Goal: Task Accomplishment & Management: Complete application form

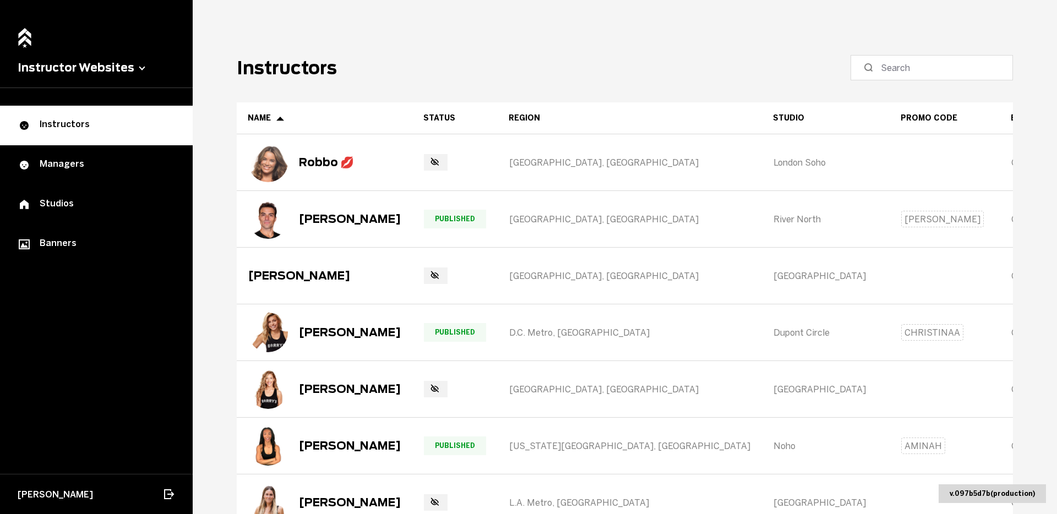
click at [931, 81] on main "Instructors Name Status Region Studio Promo Code Extra Socials Shopify Picks Ro…" at bounding box center [625, 257] width 864 height 514
click at [914, 67] on input at bounding box center [936, 67] width 110 height 13
type input "Nero"
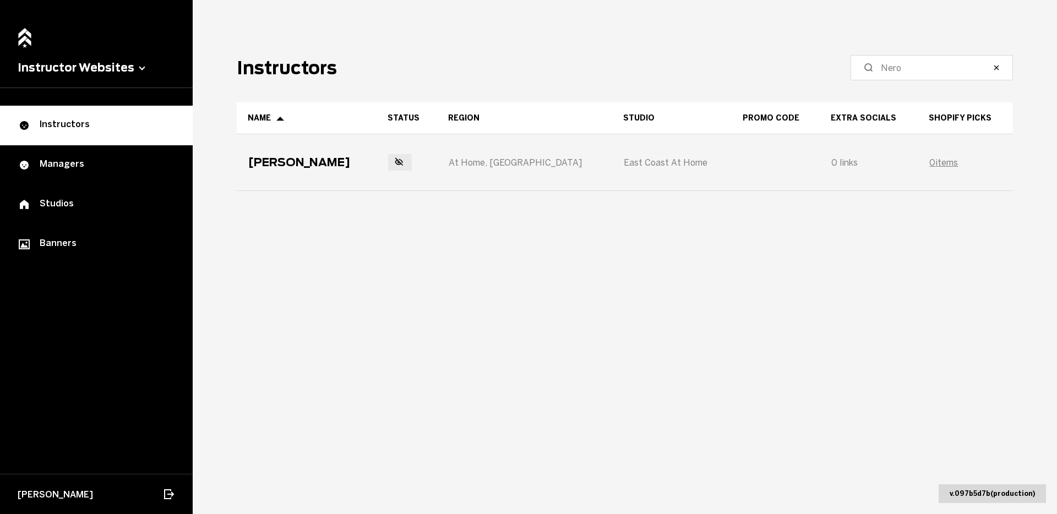
click at [628, 161] on div "East Coast At Home" at bounding box center [672, 162] width 118 height 55
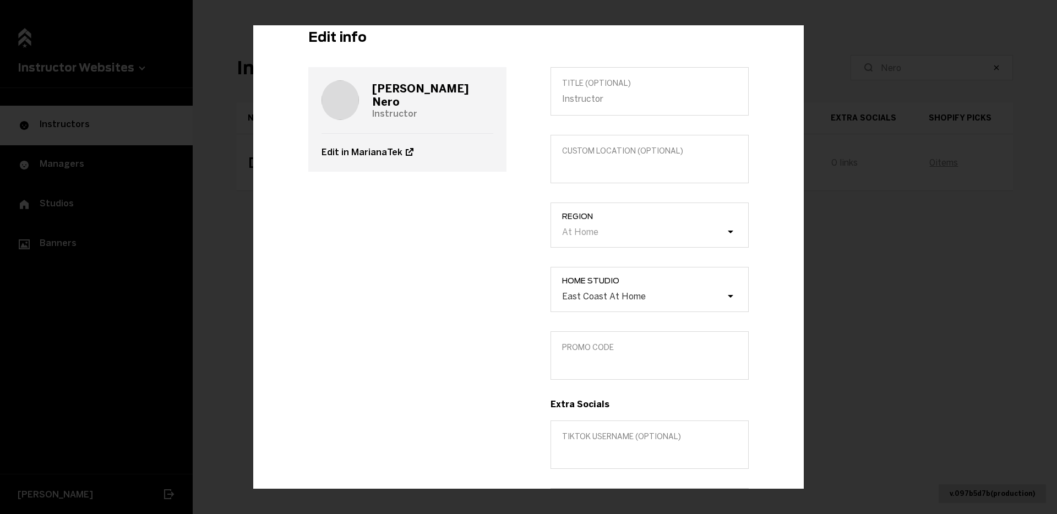
scroll to position [52, 0]
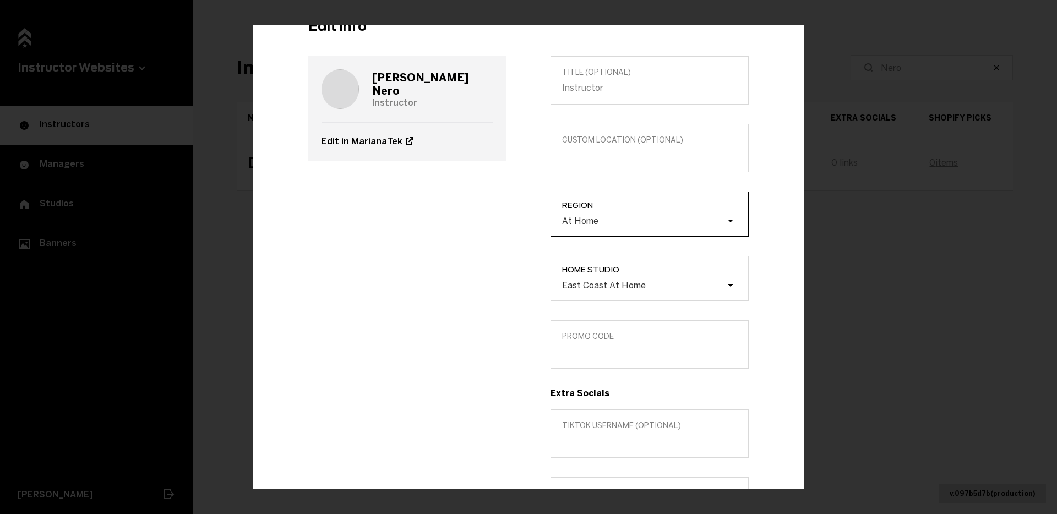
click at [595, 221] on div "At Home" at bounding box center [580, 220] width 36 height 10
click at [506, 221] on input "Region At Home" at bounding box center [506, 221] width 0 height 0
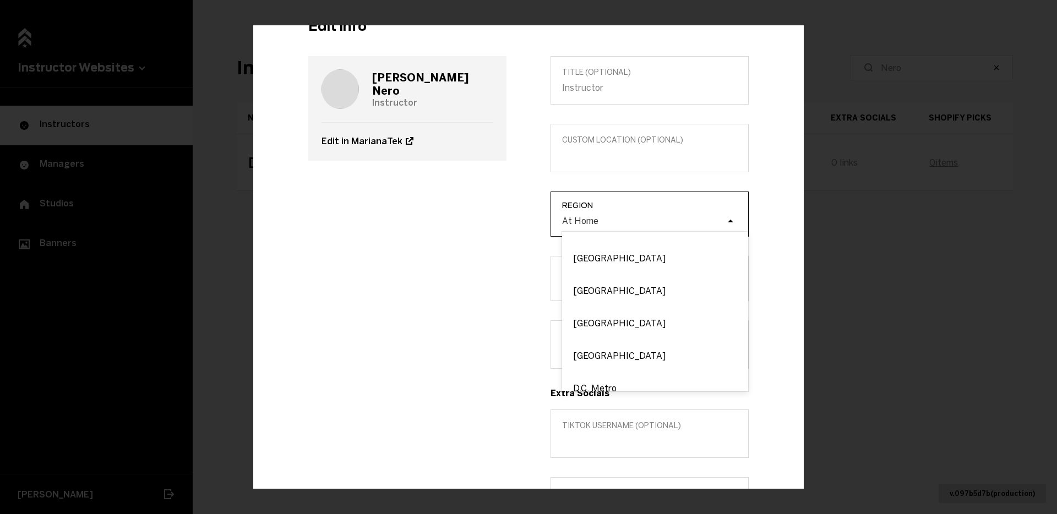
scroll to position [641, 0]
click at [601, 282] on div "[GEOGRAPHIC_DATA]" at bounding box center [655, 288] width 186 height 32
click at [506, 221] on input "Region option [GEOGRAPHIC_DATA] focused, 22 of 54. 54 results available. Use Up…" at bounding box center [506, 221] width 0 height 0
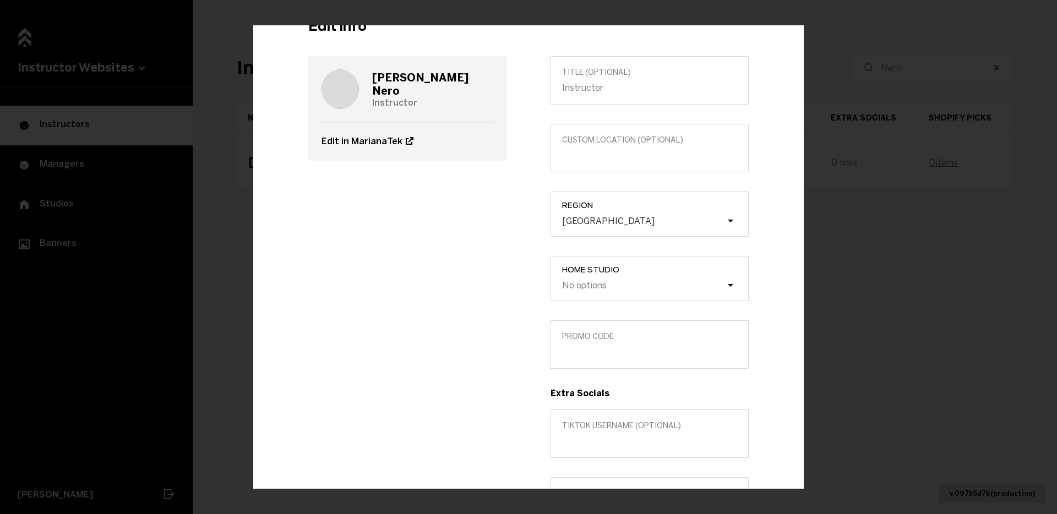
click at [595, 275] on label "Home Studio No options" at bounding box center [649, 278] width 198 height 45
click at [595, 292] on label "Home Studio No options" at bounding box center [649, 278] width 198 height 45
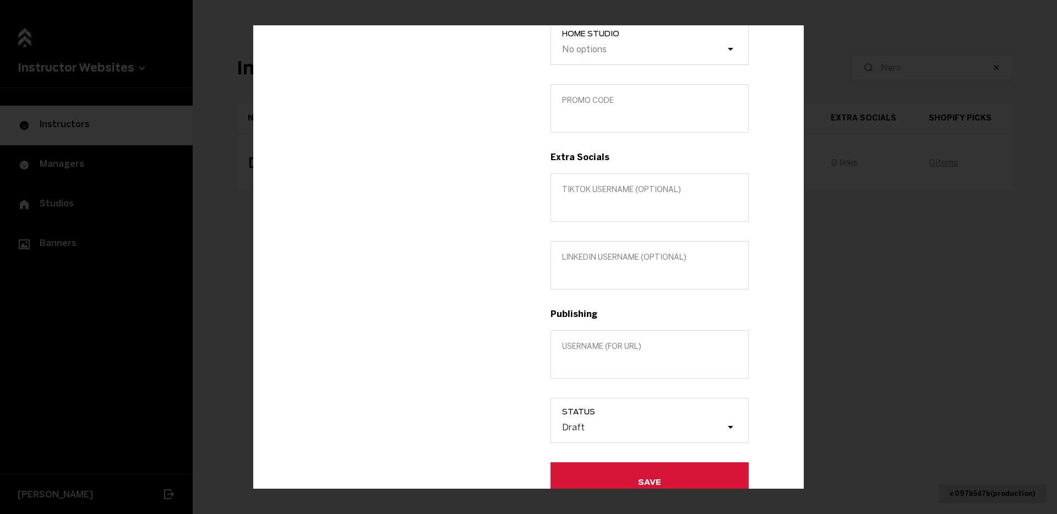
scroll to position [0, 0]
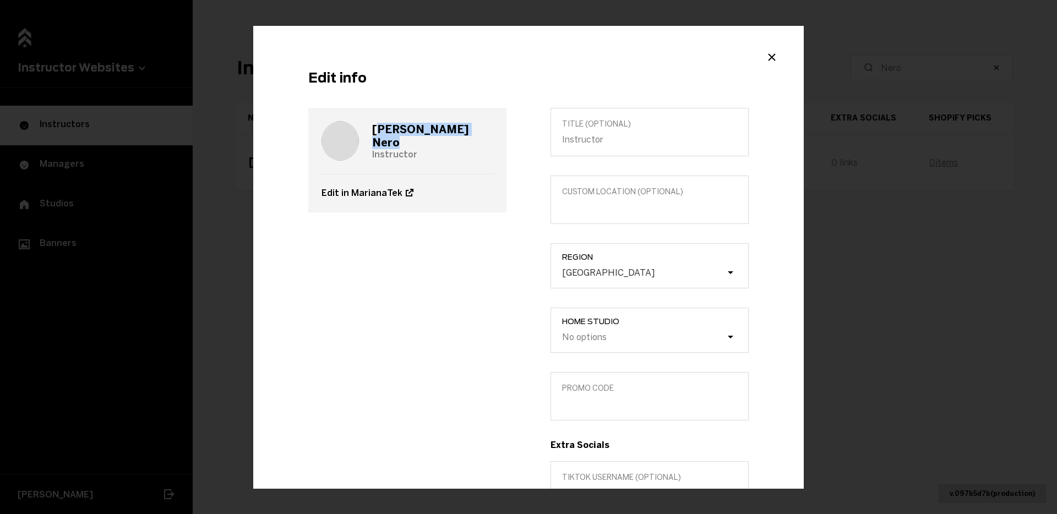
drag, startPoint x: 431, startPoint y: 134, endPoint x: 381, endPoint y: 132, distance: 49.6
click at [381, 132] on div "[PERSON_NAME] Instructor" at bounding box center [407, 141] width 172 height 66
copy h3 "[PERSON_NAME]"
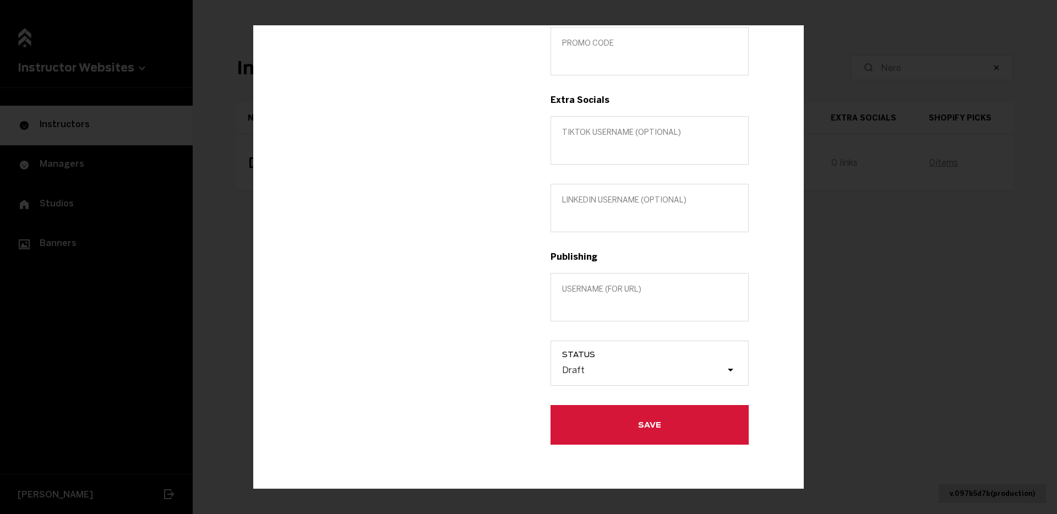
click at [592, 323] on div "Title (optional) Custom location (Optional) Region [GEOGRAPHIC_DATA] Home Studi…" at bounding box center [649, 104] width 242 height 682
click at [587, 312] on label "Username (for url)" at bounding box center [649, 297] width 198 height 48
click at [587, 310] on input "Username (for url)" at bounding box center [649, 304] width 175 height 10
paste input "[PERSON_NAME]"
click at [582, 307] on input "[PERSON_NAME]" at bounding box center [649, 304] width 175 height 10
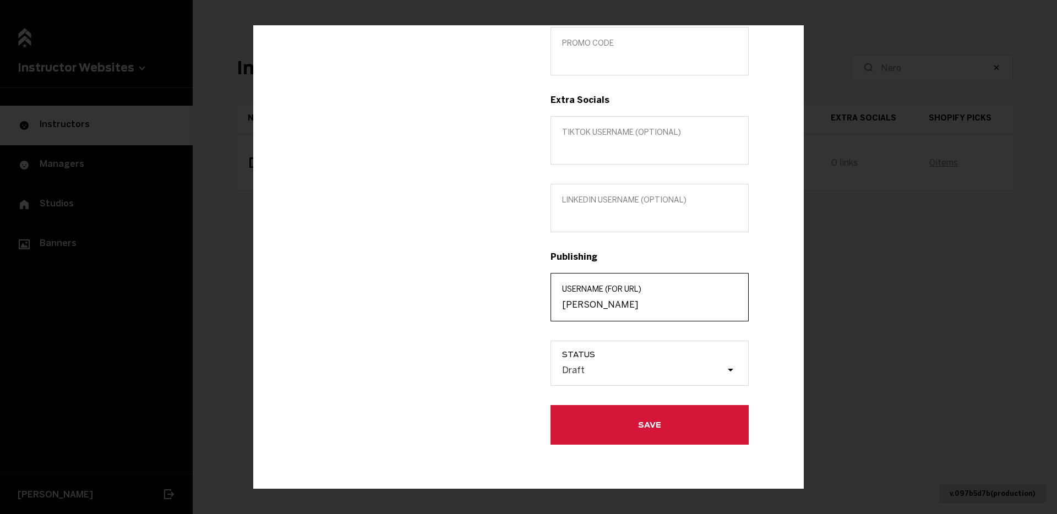
type input "[PERSON_NAME]"
click at [608, 357] on span "Status" at bounding box center [655, 354] width 186 height 9
click at [506, 370] on input "Status Draft" at bounding box center [506, 370] width 0 height 0
click at [600, 366] on div "Draft" at bounding box center [643, 369] width 165 height 10
click at [506, 370] on input "Status 0 results available. Select is focused , press Down to open the menu, Dr…" at bounding box center [506, 370] width 0 height 0
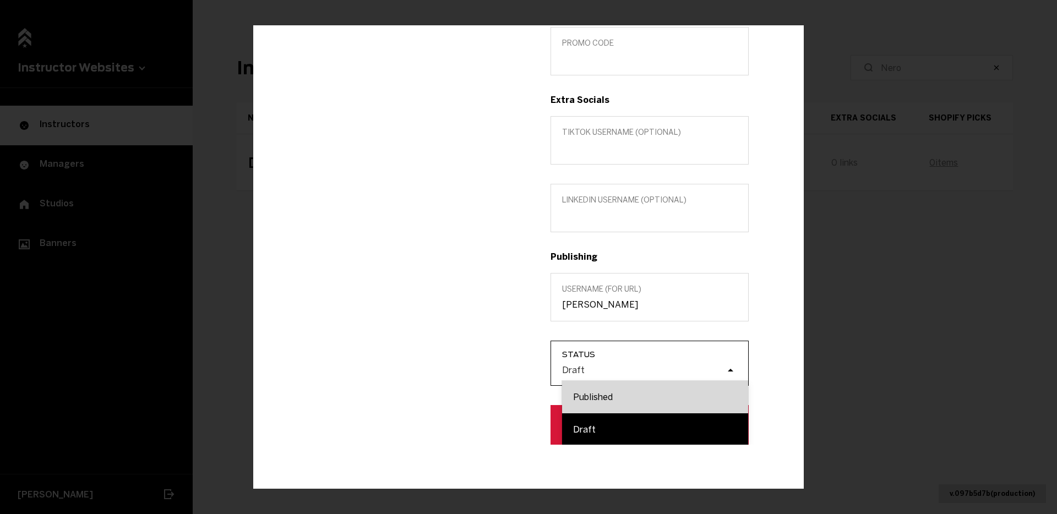
click at [601, 399] on div "Published" at bounding box center [655, 397] width 186 height 32
click at [506, 370] on input "Status option Published focused, 1 of 2. 2 results available. Use Up and Down t…" at bounding box center [506, 370] width 0 height 0
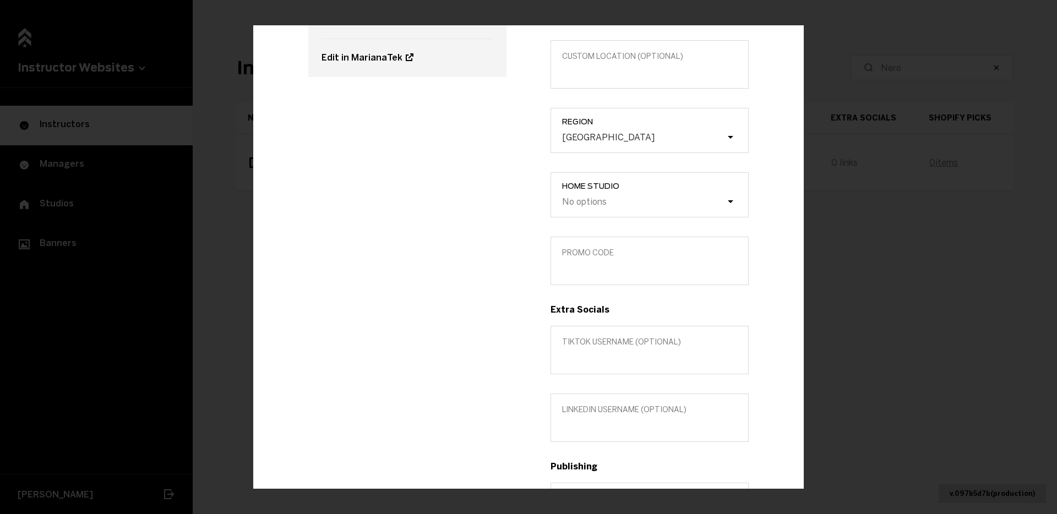
scroll to position [90, 0]
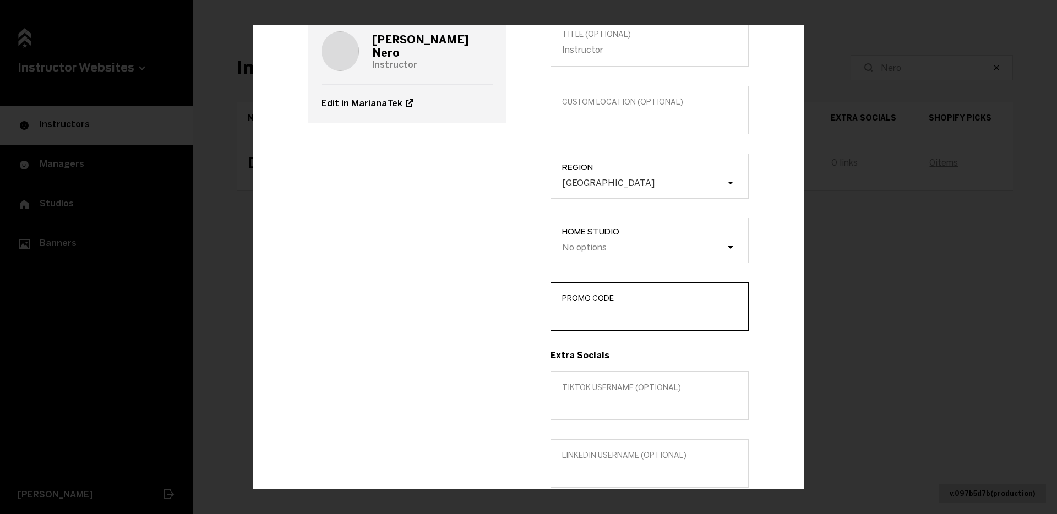
click at [585, 309] on input "Promo Code" at bounding box center [649, 314] width 175 height 10
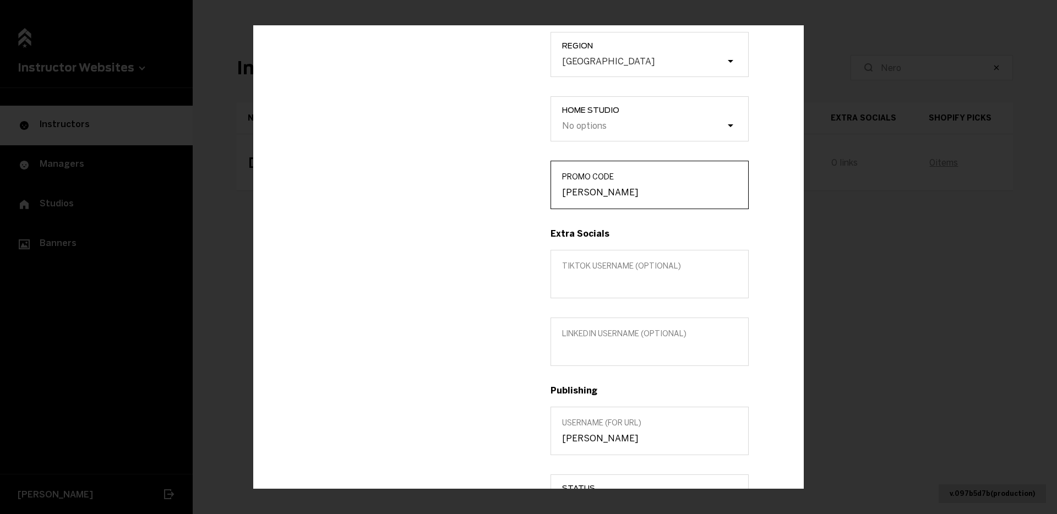
scroll to position [345, 0]
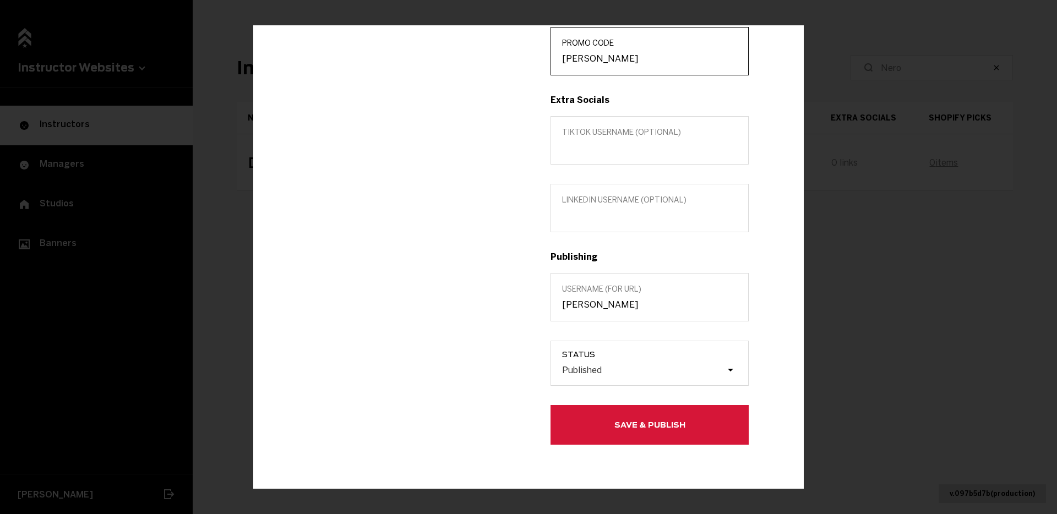
type input "[PERSON_NAME]"
click at [574, 428] on button "Save & Publish" at bounding box center [649, 425] width 198 height 40
click at [0, 0] on span "Save & Publish" at bounding box center [0, 0] width 0 height 0
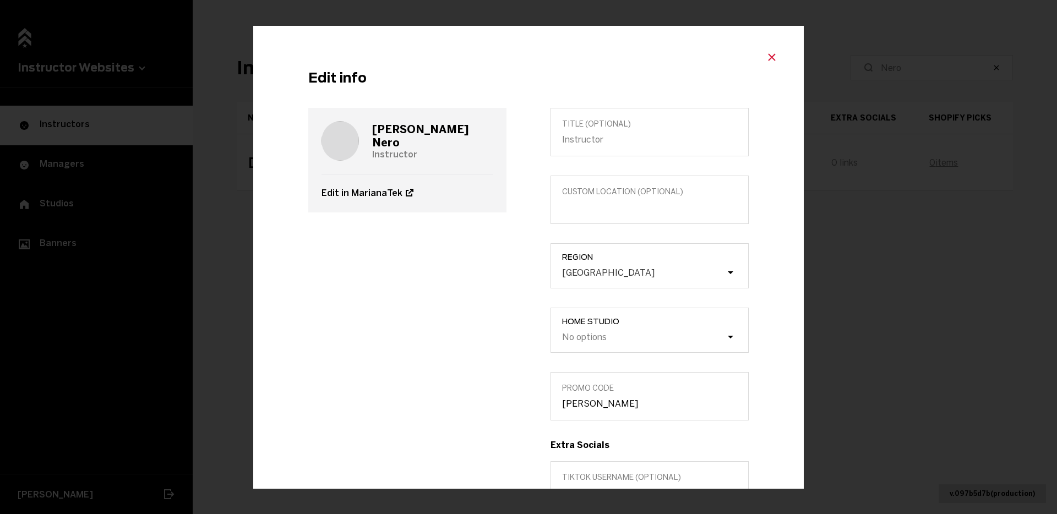
click at [774, 57] on icon "Close modal" at bounding box center [771, 56] width 13 height 13
